Goal: Task Accomplishment & Management: Manage account settings

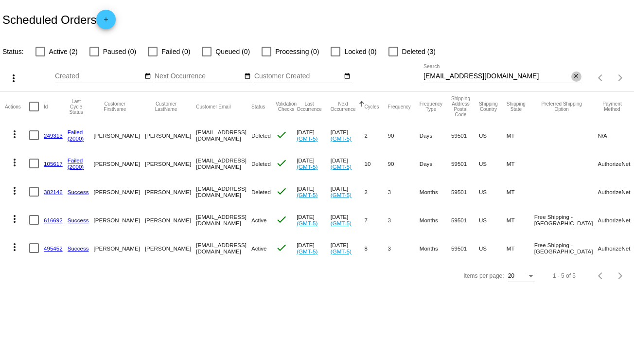
click at [577, 73] on mat-icon "close" at bounding box center [575, 76] width 7 height 8
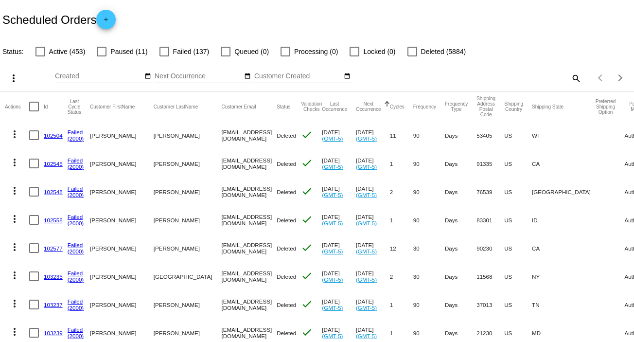
click at [570, 81] on mat-icon "search" at bounding box center [576, 77] width 12 height 15
click at [568, 81] on div "Search" at bounding box center [502, 73] width 158 height 19
paste input "[EMAIL_ADDRESS][DOMAIN_NAME]"
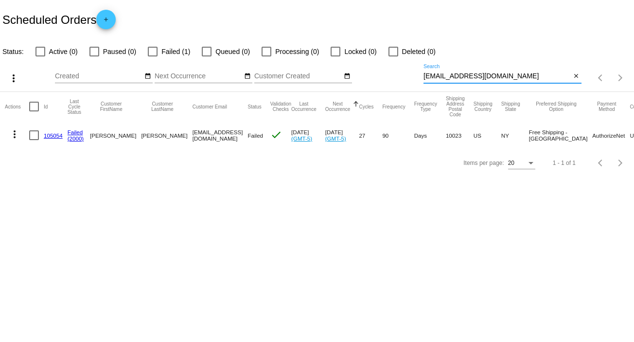
type input "[EMAIL_ADDRESS][DOMAIN_NAME]"
click at [15, 132] on mat-icon "more_vert" at bounding box center [15, 134] width 12 height 12
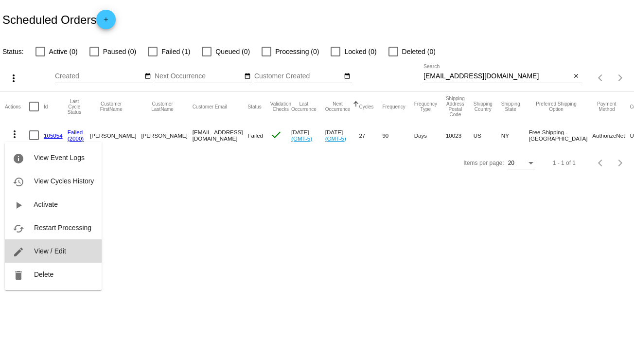
click at [61, 248] on span "View / Edit" at bounding box center [50, 251] width 32 height 8
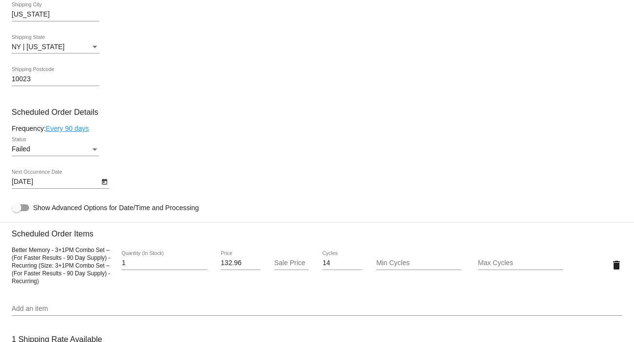
scroll to position [486, 0]
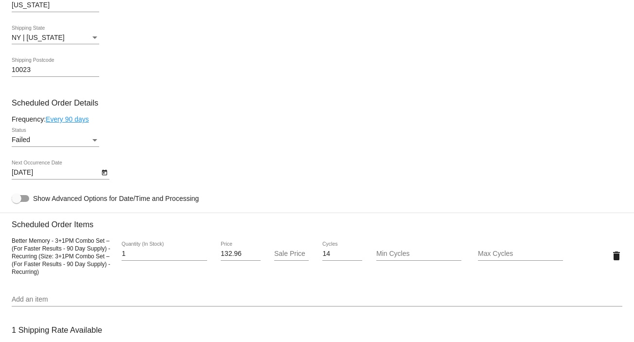
click at [103, 173] on icon "Open calendar" at bounding box center [104, 173] width 5 height 6
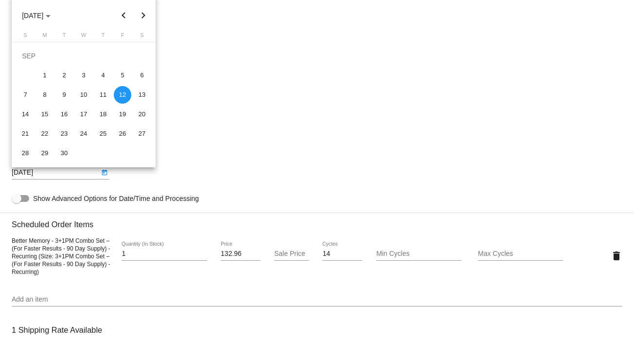
click at [144, 14] on button "Next month" at bounding box center [143, 15] width 19 height 19
click at [46, 87] on div "8" at bounding box center [44, 94] width 17 height 17
type input "[DATE]"
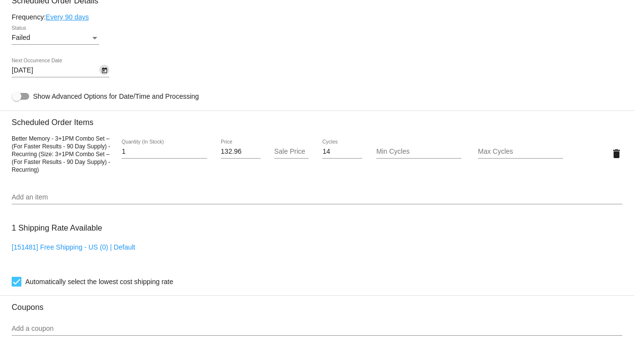
scroll to position [585, 0]
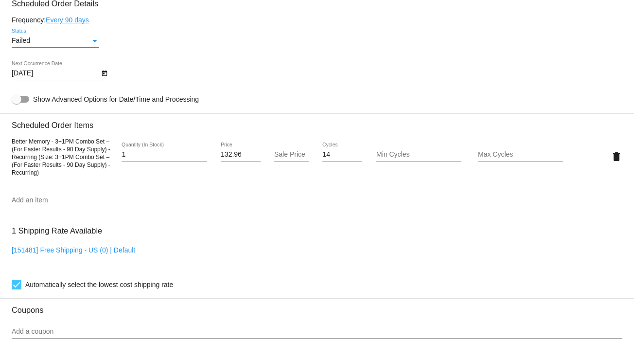
click at [97, 38] on div "Status" at bounding box center [94, 41] width 9 height 8
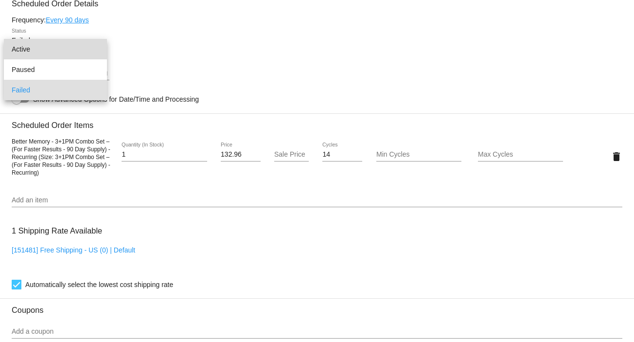
click at [68, 47] on span "Active" at bounding box center [55, 49] width 87 height 20
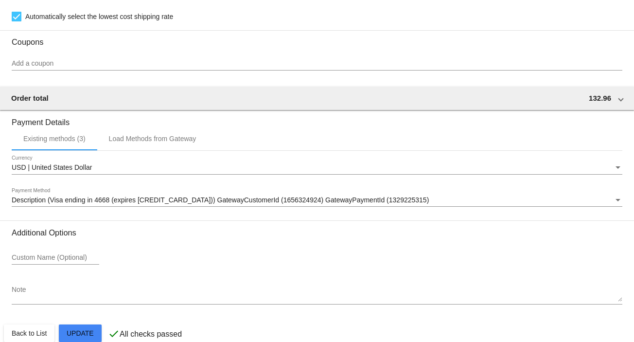
scroll to position [873, 0]
